Goal: Find contact information: Find contact information

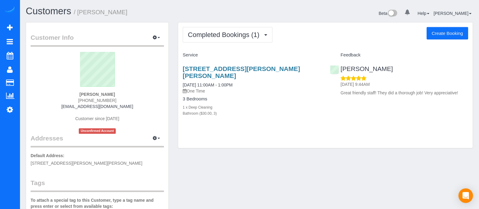
click at [122, 25] on div "Customer Info Edit Contact Info Send Message Email Preferences Special Sales Ta…" at bounding box center [97, 168] width 142 height 292
drag, startPoint x: 182, startPoint y: 66, endPoint x: 238, endPoint y: 77, distance: 57.8
click at [238, 77] on div "[STREET_ADDRESS][PERSON_NAME][PERSON_NAME] [DATE] 11:00AM - 1:00PM One Time 3 B…" at bounding box center [251, 94] width 147 height 68
drag, startPoint x: 114, startPoint y: 100, endPoint x: 81, endPoint y: 99, distance: 33.0
click at [81, 99] on div "[PERSON_NAME] [PHONE_NUMBER] [EMAIL_ADDRESS][DOMAIN_NAME] Customer since [DATE]…" at bounding box center [97, 93] width 133 height 82
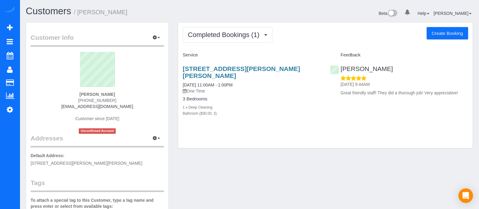
copy span "[PHONE_NUMBER]"
drag, startPoint x: 237, startPoint y: 75, endPoint x: 182, endPoint y: 68, distance: 55.5
click at [183, 68] on h3 "[STREET_ADDRESS][PERSON_NAME][PERSON_NAME]" at bounding box center [252, 72] width 138 height 14
copy link "[STREET_ADDRESS][PERSON_NAME][PERSON_NAME]"
click at [254, 90] on p "One Time" at bounding box center [252, 91] width 138 height 6
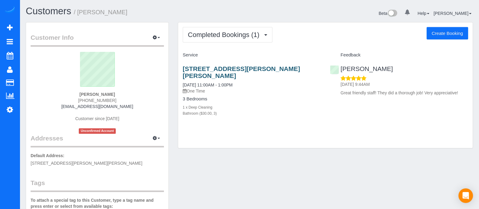
drag, startPoint x: 304, startPoint y: 69, endPoint x: 183, endPoint y: 68, distance: 121.4
click at [183, 68] on h3 "[STREET_ADDRESS][PERSON_NAME][PERSON_NAME]" at bounding box center [252, 72] width 138 height 14
copy link "[STREET_ADDRESS][PERSON_NAME][PERSON_NAME],"
click at [309, 102] on div "3 Bedrooms 1 x Deep Cleaning Bathroom ($30.00, 3)" at bounding box center [252, 106] width 138 height 20
